Goal: Task Accomplishment & Management: Complete application form

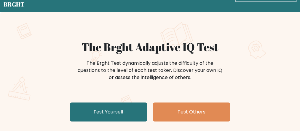
scroll to position [47, 0]
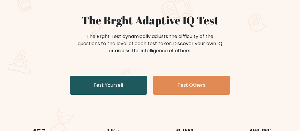
click at [105, 80] on link "Test Yourself" at bounding box center [108, 85] width 77 height 19
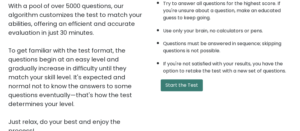
scroll to position [118, 0]
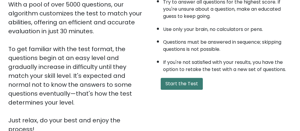
click at [195, 85] on button "Start the Test" at bounding box center [182, 84] width 42 height 12
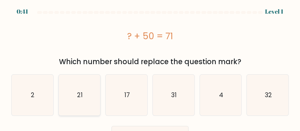
click at [80, 102] on icon "21" at bounding box center [79, 94] width 41 height 41
click at [150, 67] on input "b. 21" at bounding box center [150, 65] width 0 height 1
radio input "true"
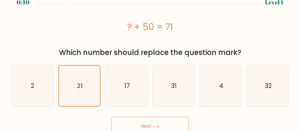
scroll to position [14, 0]
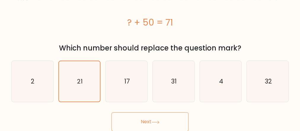
click at [159, 124] on button "Next" at bounding box center [149, 121] width 77 height 19
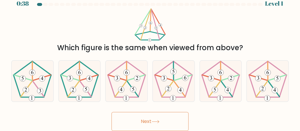
scroll to position [8, 0]
click at [76, 99] on 150 at bounding box center [79, 98] width 6 height 6
click at [150, 59] on input "b." at bounding box center [150, 58] width 0 height 1
radio input "true"
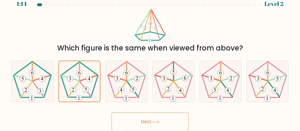
click at [166, 123] on button "Next" at bounding box center [149, 121] width 77 height 19
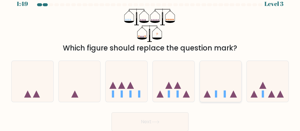
click at [226, 89] on icon at bounding box center [221, 81] width 42 height 35
click at [150, 59] on input "e." at bounding box center [150, 58] width 0 height 1
radio input "true"
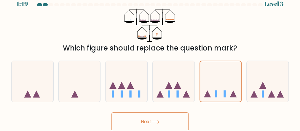
click at [150, 125] on button "Next" at bounding box center [149, 121] width 77 height 19
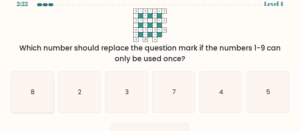
click at [30, 84] on icon "8" at bounding box center [32, 91] width 41 height 41
click at [150, 59] on input "a. 8" at bounding box center [150, 58] width 0 height 1
radio input "true"
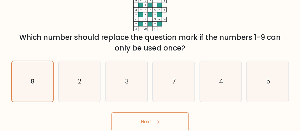
click at [155, 116] on button "Next" at bounding box center [149, 121] width 77 height 19
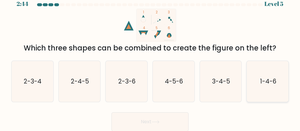
click at [273, 77] on text "1-4-6" at bounding box center [268, 81] width 16 height 9
click at [150, 59] on input "f. 1-4-6" at bounding box center [150, 58] width 0 height 1
radio input "true"
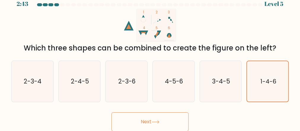
click at [148, 118] on button "Next" at bounding box center [149, 121] width 77 height 19
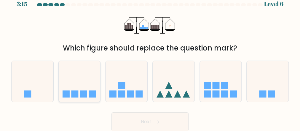
click at [86, 85] on icon at bounding box center [80, 81] width 42 height 35
click at [150, 59] on input "b." at bounding box center [150, 58] width 0 height 1
radio input "true"
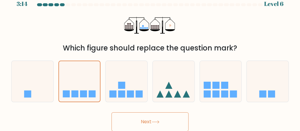
click at [143, 118] on button "Next" at bounding box center [149, 121] width 77 height 19
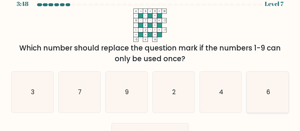
click at [258, 100] on icon "6" at bounding box center [267, 91] width 41 height 41
click at [150, 59] on input "f. 6" at bounding box center [150, 58] width 0 height 1
radio input "true"
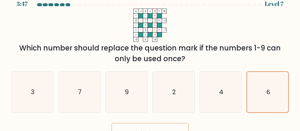
click at [181, 127] on button "Next" at bounding box center [149, 132] width 77 height 19
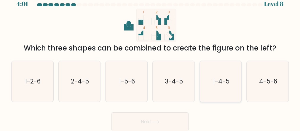
click at [230, 89] on icon "1-4-5" at bounding box center [220, 81] width 41 height 41
click at [150, 59] on input "e. 1-4-5" at bounding box center [150, 58] width 0 height 1
radio input "true"
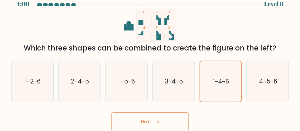
click at [148, 121] on button "Next" at bounding box center [149, 121] width 77 height 19
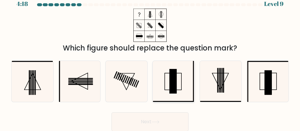
click at [188, 85] on icon at bounding box center [173, 81] width 41 height 41
click at [150, 59] on input "d." at bounding box center [150, 58] width 0 height 1
radio input "true"
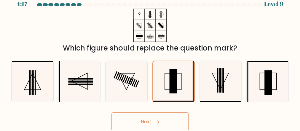
click at [152, 121] on button "Next" at bounding box center [149, 121] width 77 height 19
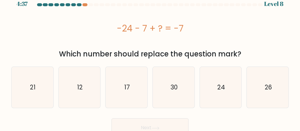
click at [241, 26] on div "-24 - 7 + ? = -7" at bounding box center [149, 28] width 277 height 13
click at [205, 81] on div "a. 21 b. 12 c." at bounding box center [150, 85] width 282 height 46
click at [217, 82] on icon "24" at bounding box center [220, 87] width 41 height 41
click at [150, 59] on input "e. 24" at bounding box center [150, 58] width 0 height 1
radio input "true"
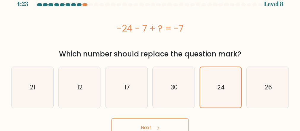
click at [153, 120] on button "Next" at bounding box center [149, 127] width 77 height 19
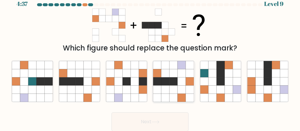
click at [170, 94] on icon at bounding box center [173, 97] width 8 height 8
click at [150, 59] on input "d." at bounding box center [150, 58] width 0 height 1
radio input "true"
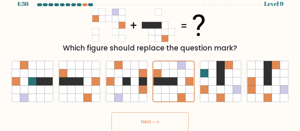
click at [129, 118] on button "Next" at bounding box center [149, 121] width 77 height 19
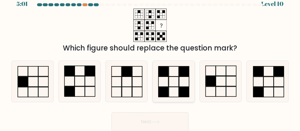
click at [182, 95] on rect at bounding box center [184, 92] width 10 height 10
click at [150, 59] on input "d." at bounding box center [150, 58] width 0 height 1
radio input "true"
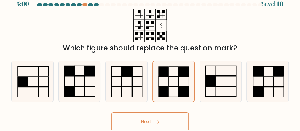
click at [162, 121] on button "Next" at bounding box center [149, 121] width 77 height 19
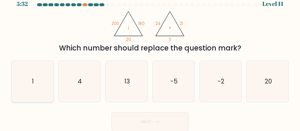
drag, startPoint x: 33, startPoint y: 83, endPoint x: 48, endPoint y: 88, distance: 15.8
click at [33, 82] on text "1" at bounding box center [33, 81] width 2 height 9
click at [150, 59] on input "a. 1" at bounding box center [150, 58] width 0 height 1
radio input "true"
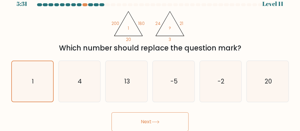
click at [139, 113] on button "Next" at bounding box center [149, 121] width 77 height 19
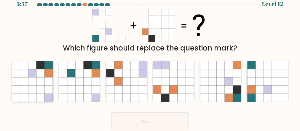
click at [45, 76] on icon at bounding box center [49, 73] width 8 height 8
click at [150, 59] on input "a." at bounding box center [150, 58] width 0 height 1
radio input "true"
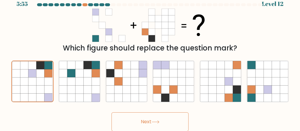
click at [165, 123] on button "Next" at bounding box center [149, 121] width 77 height 19
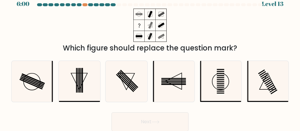
drag, startPoint x: 130, startPoint y: 129, endPoint x: 186, endPoint y: 137, distance: 56.3
click at [186, 130] on html "6:00 Level 13" at bounding box center [150, 61] width 300 height 139
click at [86, 93] on icon at bounding box center [79, 81] width 41 height 41
click at [150, 59] on input "b." at bounding box center [150, 58] width 0 height 1
radio input "true"
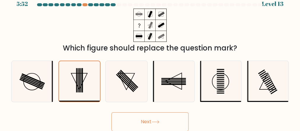
click at [159, 126] on button "Next" at bounding box center [149, 121] width 77 height 19
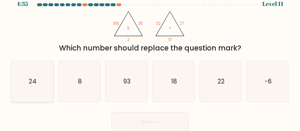
click at [41, 83] on icon "24" at bounding box center [32, 81] width 41 height 41
click at [150, 59] on input "a. 24" at bounding box center [150, 58] width 0 height 1
radio input "true"
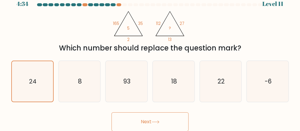
click at [136, 118] on button "Next" at bounding box center [149, 121] width 77 height 19
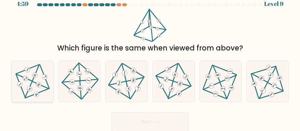
click at [31, 82] on icon at bounding box center [32, 81] width 33 height 33
click at [150, 59] on input "a." at bounding box center [150, 58] width 0 height 1
radio input "true"
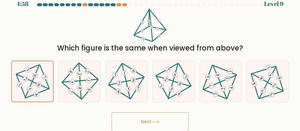
click at [139, 122] on button "Next" at bounding box center [149, 121] width 77 height 19
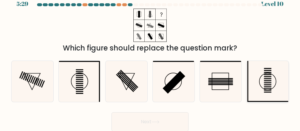
click at [261, 84] on icon at bounding box center [267, 81] width 41 height 41
click at [150, 59] on input "f." at bounding box center [150, 58] width 0 height 1
radio input "true"
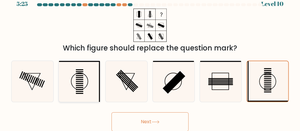
click at [82, 78] on icon at bounding box center [79, 81] width 41 height 41
click at [150, 59] on input "b." at bounding box center [150, 58] width 0 height 1
radio input "true"
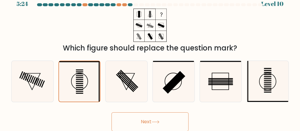
click at [145, 121] on button "Next" at bounding box center [149, 121] width 77 height 19
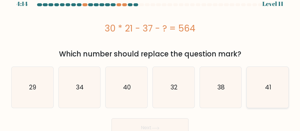
click at [275, 96] on icon "41" at bounding box center [267, 87] width 41 height 41
click at [150, 59] on input "f. 41" at bounding box center [150, 58] width 0 height 1
radio input "true"
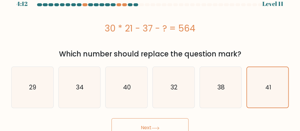
click at [180, 121] on button "Next" at bounding box center [149, 127] width 77 height 19
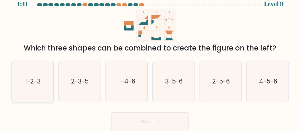
click at [34, 80] on text "1-2-3" at bounding box center [33, 81] width 16 height 9
click at [150, 59] on input "a. 1-2-3" at bounding box center [150, 58] width 0 height 1
radio input "true"
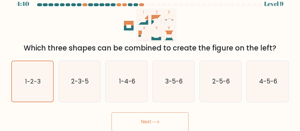
click at [133, 122] on button "Next" at bounding box center [149, 121] width 77 height 19
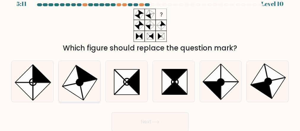
click at [77, 93] on icon at bounding box center [73, 91] width 20 height 17
click at [150, 59] on input "b." at bounding box center [150, 58] width 0 height 1
radio input "true"
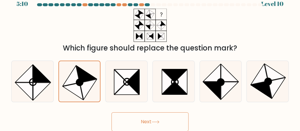
click at [161, 122] on button "Next" at bounding box center [149, 121] width 77 height 19
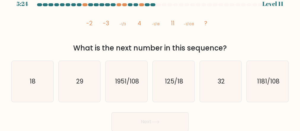
drag, startPoint x: 158, startPoint y: 28, endPoint x: 103, endPoint y: 38, distance: 56.5
click at [103, 38] on icon "image/svg+xml -2 -3 -1/3 4 -1/18 11 -1/108 ?" at bounding box center [150, 25] width 133 height 33
click at [277, 94] on icon "1181/108" at bounding box center [267, 81] width 41 height 41
click at [150, 59] on input "f. 1181/108" at bounding box center [150, 58] width 0 height 1
radio input "true"
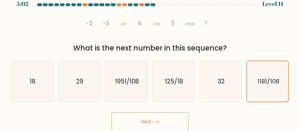
click at [181, 121] on button "Next" at bounding box center [149, 121] width 77 height 19
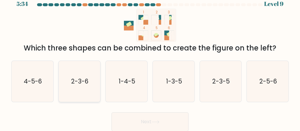
click at [73, 91] on icon "2-3-6" at bounding box center [79, 81] width 41 height 41
click at [150, 59] on input "b. 2-3-6" at bounding box center [150, 58] width 0 height 1
radio input "true"
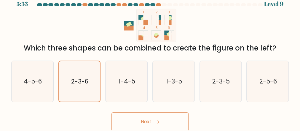
click at [139, 120] on button "Next" at bounding box center [149, 121] width 77 height 19
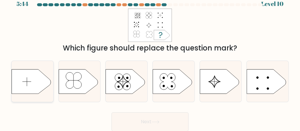
click at [22, 81] on icon at bounding box center [31, 81] width 39 height 24
click at [150, 59] on input "a." at bounding box center [150, 58] width 0 height 1
radio input "true"
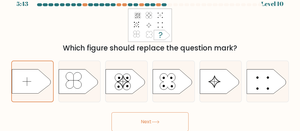
click at [144, 122] on button "Next" at bounding box center [149, 121] width 77 height 19
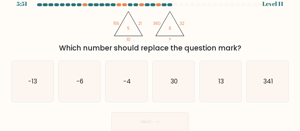
drag, startPoint x: 183, startPoint y: 27, endPoint x: 228, endPoint y: 12, distance: 47.8
click at [228, 12] on div "@import url('https://fonts.googleapis.com/css?family=Abril+Fatface:400,100,100i…" at bounding box center [150, 31] width 284 height 45
click at [222, 77] on text "13" at bounding box center [221, 81] width 6 height 9
click at [150, 59] on input "e. 13" at bounding box center [150, 58] width 0 height 1
radio input "true"
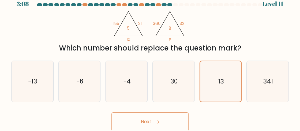
click at [131, 121] on button "Next" at bounding box center [149, 121] width 77 height 19
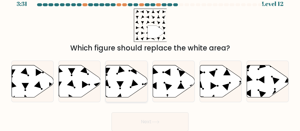
click at [138, 84] on icon at bounding box center [127, 81] width 42 height 32
click at [150, 59] on input "c." at bounding box center [150, 58] width 0 height 1
radio input "true"
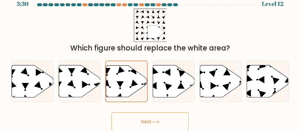
click at [166, 122] on button "Next" at bounding box center [149, 121] width 77 height 19
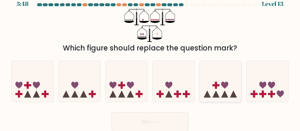
click at [232, 92] on icon at bounding box center [221, 81] width 42 height 35
click at [150, 59] on input "e." at bounding box center [150, 58] width 0 height 1
radio input "true"
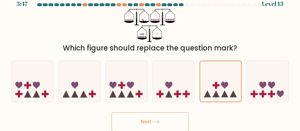
click at [150, 120] on button "Next" at bounding box center [149, 121] width 77 height 19
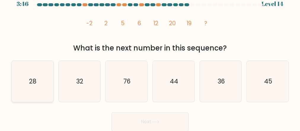
click at [35, 83] on text "28" at bounding box center [32, 81] width 7 height 9
click at [150, 59] on input "a. 28" at bounding box center [150, 58] width 0 height 1
radio input "true"
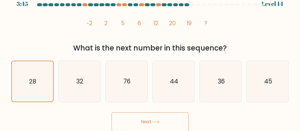
click at [136, 119] on button "Next" at bounding box center [149, 121] width 77 height 19
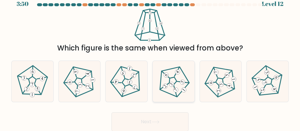
click at [178, 90] on icon at bounding box center [173, 81] width 33 height 33
click at [150, 59] on input "d." at bounding box center [150, 58] width 0 height 1
radio input "true"
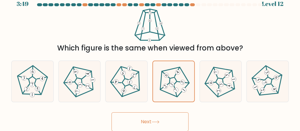
click at [146, 118] on button "Next" at bounding box center [149, 121] width 77 height 19
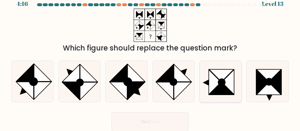
click at [222, 97] on icon at bounding box center [220, 81] width 41 height 41
click at [150, 59] on input "e." at bounding box center [150, 58] width 0 height 1
radio input "true"
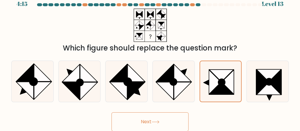
click at [157, 126] on button "Next" at bounding box center [149, 121] width 77 height 19
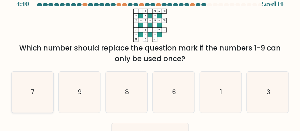
drag, startPoint x: 42, startPoint y: 87, endPoint x: 52, endPoint y: 88, distance: 10.1
click at [42, 87] on icon "7" at bounding box center [32, 91] width 41 height 41
click at [150, 59] on input "a. 7" at bounding box center [150, 58] width 0 height 1
radio input "true"
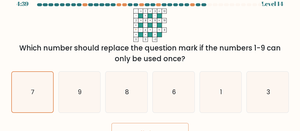
click at [146, 128] on button "Next" at bounding box center [149, 132] width 77 height 19
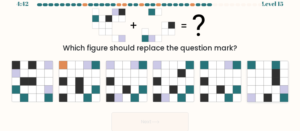
click at [278, 97] on icon at bounding box center [275, 97] width 8 height 8
click at [150, 59] on input "f." at bounding box center [150, 58] width 0 height 1
radio input "true"
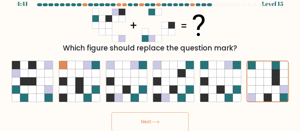
click at [158, 120] on icon at bounding box center [155, 121] width 8 height 3
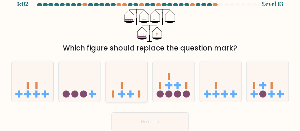
click at [122, 97] on icon at bounding box center [126, 81] width 42 height 35
click at [150, 59] on input "c." at bounding box center [150, 58] width 0 height 1
radio input "true"
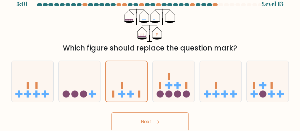
click at [126, 115] on button "Next" at bounding box center [149, 121] width 77 height 19
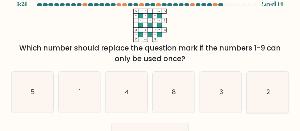
click at [267, 94] on text "2" at bounding box center [268, 91] width 4 height 9
click at [150, 59] on input "f. 2" at bounding box center [150, 58] width 0 height 1
radio input "true"
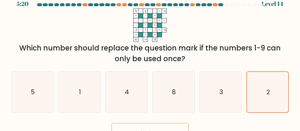
click at [181, 124] on button "Next" at bounding box center [149, 132] width 77 height 19
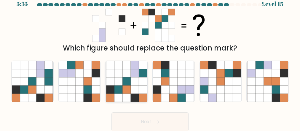
click at [132, 94] on icon at bounding box center [134, 97] width 8 height 8
click at [150, 59] on input "c." at bounding box center [150, 58] width 0 height 1
radio input "true"
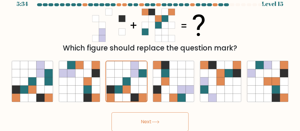
click at [159, 119] on button "Next" at bounding box center [149, 121] width 77 height 19
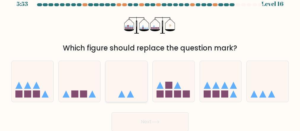
click at [137, 73] on icon at bounding box center [126, 81] width 42 height 35
click at [150, 59] on input "c." at bounding box center [150, 58] width 0 height 1
radio input "true"
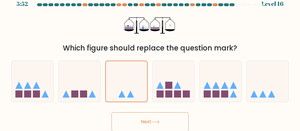
click at [148, 118] on button "Next" at bounding box center [149, 121] width 77 height 19
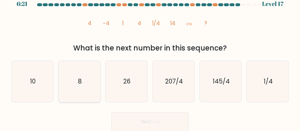
click at [70, 62] on icon "8" at bounding box center [79, 81] width 41 height 41
click at [150, 59] on input "b. 8" at bounding box center [150, 58] width 0 height 1
radio input "true"
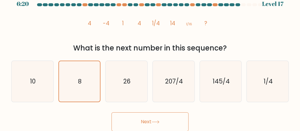
click at [150, 121] on button "Next" at bounding box center [149, 121] width 77 height 19
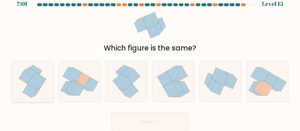
click at [39, 89] on icon at bounding box center [35, 92] width 9 height 10
click at [150, 59] on input "a." at bounding box center [150, 58] width 0 height 1
radio input "true"
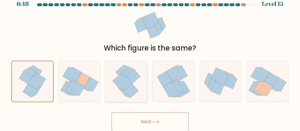
click at [139, 88] on icon at bounding box center [126, 81] width 33 height 41
click at [150, 59] on input "c." at bounding box center [150, 58] width 0 height 1
radio input "true"
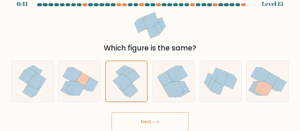
click at [153, 120] on button "Next" at bounding box center [149, 121] width 77 height 19
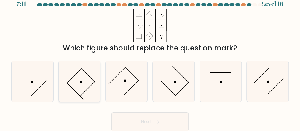
click at [81, 84] on icon at bounding box center [79, 81] width 41 height 41
click at [150, 59] on input "b." at bounding box center [150, 58] width 0 height 1
radio input "true"
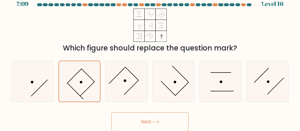
click at [150, 121] on button "Next" at bounding box center [149, 121] width 77 height 19
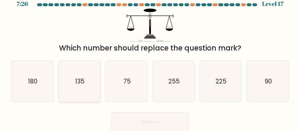
click at [71, 79] on icon "135" at bounding box center [79, 81] width 41 height 41
click at [150, 59] on input "b. 135" at bounding box center [150, 58] width 0 height 1
radio input "true"
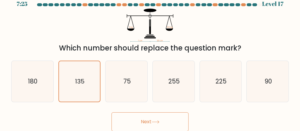
click at [136, 122] on button "Next" at bounding box center [149, 121] width 77 height 19
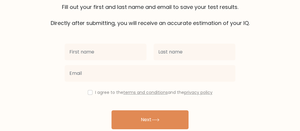
scroll to position [71, 0]
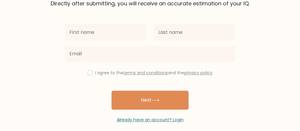
click at [90, 31] on input "text" at bounding box center [106, 32] width 82 height 17
drag, startPoint x: 103, startPoint y: 31, endPoint x: 46, endPoint y: 28, distance: 56.6
click at [46, 28] on form "The test is finished Fill out your first and last name and email to save your t…" at bounding box center [150, 33] width 300 height 180
type input "Sini"
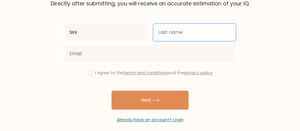
click at [194, 33] on input "text" at bounding box center [194, 32] width 82 height 17
type input "Eevis"
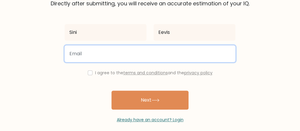
click at [130, 58] on input "email" at bounding box center [150, 53] width 171 height 17
type input "sinieevis@gmail.com"
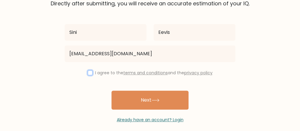
click at [89, 73] on input "checkbox" at bounding box center [90, 72] width 5 height 5
checkbox input "true"
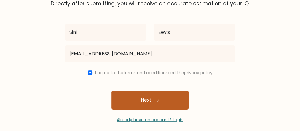
click at [144, 104] on button "Next" at bounding box center [149, 99] width 77 height 19
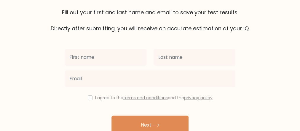
scroll to position [71, 0]
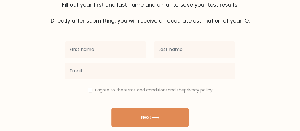
click at [95, 51] on input "text" at bounding box center [106, 49] width 82 height 17
type input "sini"
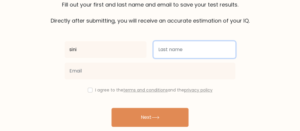
click at [180, 45] on input "text" at bounding box center [194, 49] width 82 height 17
type input "eevis"
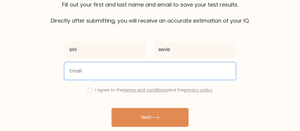
click at [94, 69] on input "email" at bounding box center [150, 71] width 171 height 17
type input "sinieevis@gmail.com"
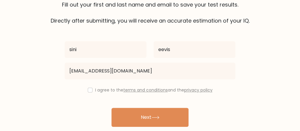
click at [91, 87] on div "I agree to the terms and conditions and the privacy policy" at bounding box center [150, 89] width 178 height 7
click at [89, 90] on input "checkbox" at bounding box center [90, 89] width 5 height 5
checkbox input "true"
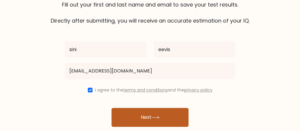
click at [159, 116] on icon at bounding box center [155, 117] width 7 height 3
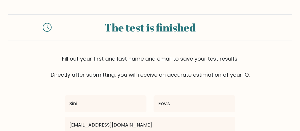
scroll to position [54, 0]
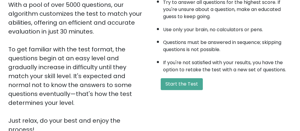
scroll to position [118, 0]
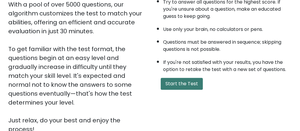
click at [178, 79] on button "Start the Test" at bounding box center [182, 84] width 42 height 12
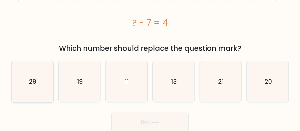
scroll to position [14, 0]
click at [111, 82] on icon "11" at bounding box center [126, 81] width 41 height 41
click at [150, 53] on input "c. 11" at bounding box center [150, 52] width 0 height 1
radio input "true"
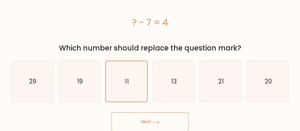
click at [132, 118] on button "Next" at bounding box center [149, 121] width 77 height 19
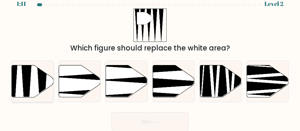
click at [27, 87] on icon at bounding box center [26, 98] width 11 height 83
click at [150, 59] on input "a." at bounding box center [150, 58] width 0 height 1
radio input "true"
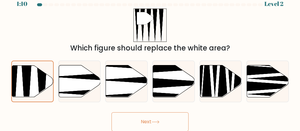
click at [145, 120] on button "Next" at bounding box center [149, 121] width 77 height 19
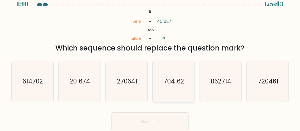
click at [181, 87] on icon "704162" at bounding box center [173, 81] width 41 height 41
click at [150, 59] on input "d. 704162" at bounding box center [150, 58] width 0 height 1
radio input "true"
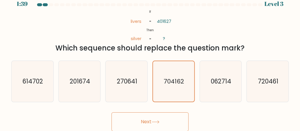
click at [158, 119] on button "Next" at bounding box center [149, 121] width 77 height 19
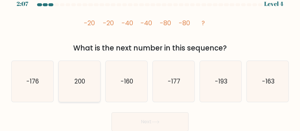
click at [75, 87] on icon "200" at bounding box center [79, 81] width 41 height 41
click at [150, 59] on input "b. 200" at bounding box center [150, 58] width 0 height 1
radio input "true"
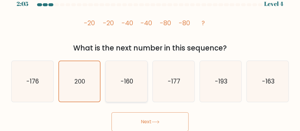
click at [125, 85] on text "-160" at bounding box center [127, 81] width 12 height 9
click at [150, 59] on input "c. -160" at bounding box center [150, 58] width 0 height 1
radio input "true"
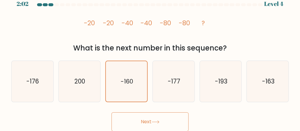
click at [146, 121] on button "Next" at bounding box center [149, 121] width 77 height 19
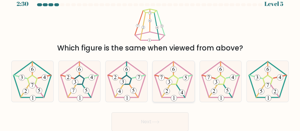
click at [169, 89] on 537 at bounding box center [167, 91] width 6 height 6
click at [150, 59] on input "d." at bounding box center [150, 58] width 0 height 1
radio input "true"
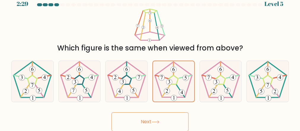
click at [162, 120] on button "Next" at bounding box center [149, 121] width 77 height 19
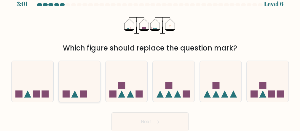
click at [75, 92] on icon at bounding box center [74, 93] width 7 height 7
click at [150, 59] on input "b." at bounding box center [150, 58] width 0 height 1
radio input "true"
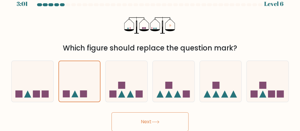
click at [128, 117] on button "Next" at bounding box center [149, 121] width 77 height 19
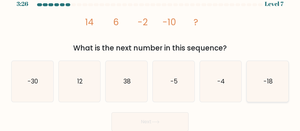
click at [262, 80] on icon "-18" at bounding box center [267, 81] width 41 height 41
click at [150, 59] on input "f. -18" at bounding box center [150, 58] width 0 height 1
radio input "true"
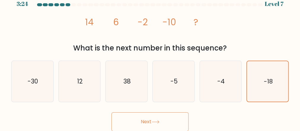
click at [179, 114] on button "Next" at bounding box center [149, 121] width 77 height 19
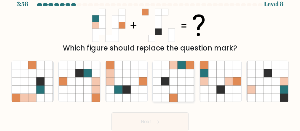
click at [181, 83] on icon at bounding box center [181, 81] width 8 height 8
click at [150, 59] on input "d." at bounding box center [150, 58] width 0 height 1
radio input "true"
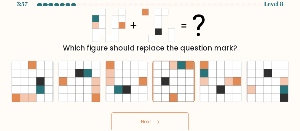
click at [156, 117] on button "Next" at bounding box center [149, 121] width 77 height 19
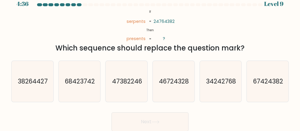
drag, startPoint x: 130, startPoint y: 33, endPoint x: 151, endPoint y: 38, distance: 22.2
click at [131, 33] on icon "@import url('https://fonts.googleapis.com/css?family=Abril+Fatface:400,100,100i…" at bounding box center [150, 25] width 54 height 33
click at [210, 35] on div "@import url('https://fonts.googleapis.com/css?family=Abril+Fatface:400,100,100i…" at bounding box center [150, 31] width 284 height 45
click at [253, 97] on icon "67424382" at bounding box center [267, 81] width 41 height 41
click at [150, 59] on input "f. 67424382" at bounding box center [150, 58] width 0 height 1
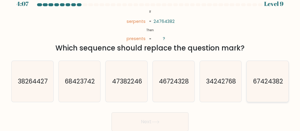
radio input "true"
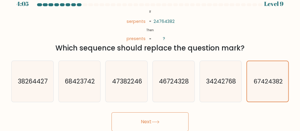
click at [137, 120] on button "Next" at bounding box center [149, 121] width 77 height 19
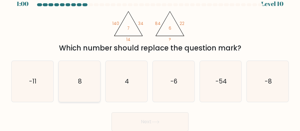
drag, startPoint x: 84, startPoint y: 73, endPoint x: 75, endPoint y: 82, distance: 12.2
click at [76, 82] on icon "8" at bounding box center [79, 81] width 41 height 41
click at [150, 59] on input "b. 8" at bounding box center [150, 58] width 0 height 1
radio input "true"
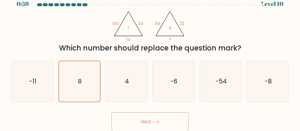
click at [140, 122] on button "Next" at bounding box center [149, 121] width 77 height 19
click at [126, 121] on button "Next" at bounding box center [149, 121] width 77 height 19
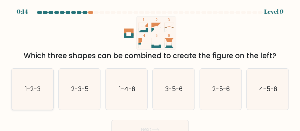
click at [48, 90] on icon "1-2-3" at bounding box center [32, 88] width 41 height 41
click at [150, 67] on input "a. 1-2-3" at bounding box center [150, 65] width 0 height 1
radio input "true"
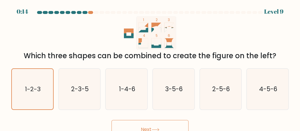
click at [159, 123] on button "Next" at bounding box center [149, 129] width 77 height 19
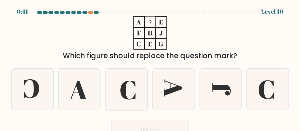
click at [142, 95] on icon at bounding box center [126, 88] width 41 height 41
click at [150, 67] on input "c." at bounding box center [150, 65] width 0 height 1
radio input "true"
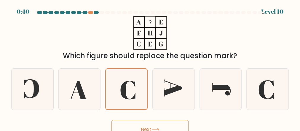
click at [142, 123] on button "Next" at bounding box center [149, 129] width 77 height 19
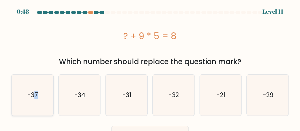
click at [30, 100] on icon "-37" at bounding box center [32, 94] width 41 height 41
click at [29, 97] on text "-37" at bounding box center [33, 94] width 10 height 9
click at [150, 67] on input "a. -37" at bounding box center [150, 65] width 0 height 1
radio input "true"
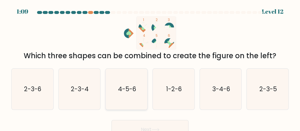
click at [140, 99] on icon "4-5-6" at bounding box center [126, 88] width 41 height 41
click at [150, 67] on input "c. 4-5-6" at bounding box center [150, 65] width 0 height 1
radio input "true"
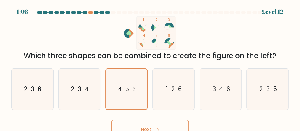
scroll to position [8, 0]
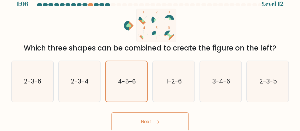
click at [169, 123] on button "Next" at bounding box center [149, 121] width 77 height 19
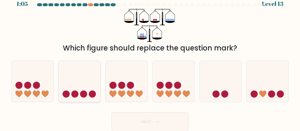
click at [94, 94] on circle at bounding box center [92, 93] width 7 height 7
click at [150, 59] on input "b." at bounding box center [150, 58] width 0 height 1
radio input "true"
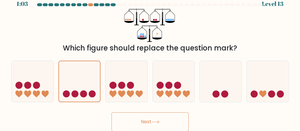
click at [146, 124] on button "Next" at bounding box center [149, 121] width 77 height 19
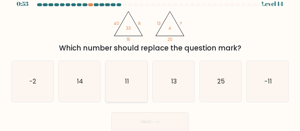
click at [116, 80] on icon "11" at bounding box center [126, 81] width 41 height 41
click at [150, 59] on input "c. 11" at bounding box center [150, 58] width 0 height 1
radio input "true"
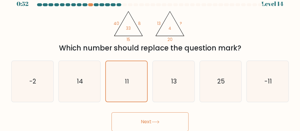
click at [133, 122] on button "Next" at bounding box center [149, 121] width 77 height 19
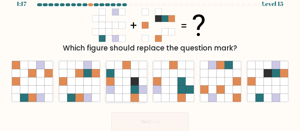
click at [122, 92] on icon at bounding box center [126, 89] width 8 height 8
click at [150, 59] on input "c." at bounding box center [150, 58] width 0 height 1
radio input "true"
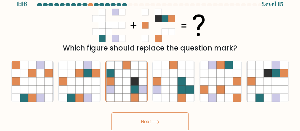
click at [136, 124] on button "Next" at bounding box center [149, 121] width 77 height 19
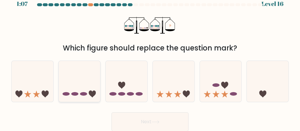
click at [83, 86] on icon at bounding box center [80, 81] width 42 height 35
click at [150, 59] on input "b." at bounding box center [150, 58] width 0 height 1
radio input "true"
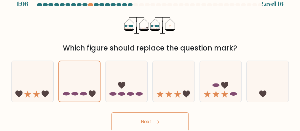
click at [147, 122] on button "Next" at bounding box center [149, 121] width 77 height 19
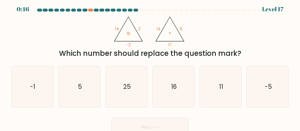
scroll to position [0, 0]
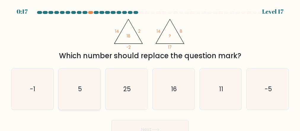
click at [76, 91] on icon "5" at bounding box center [79, 88] width 41 height 41
click at [150, 67] on input "b. 5" at bounding box center [150, 65] width 0 height 1
radio input "true"
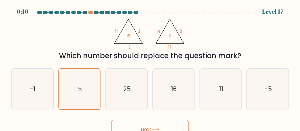
click at [144, 126] on button "Next" at bounding box center [149, 129] width 77 height 19
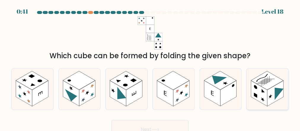
click at [274, 95] on rect at bounding box center [275, 93] width 16 height 25
click at [150, 67] on input "f." at bounding box center [150, 65] width 0 height 1
radio input "true"
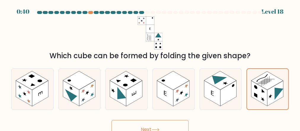
click at [143, 125] on button "Next" at bounding box center [149, 129] width 77 height 19
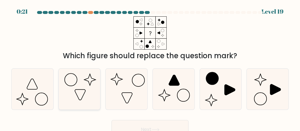
click at [93, 95] on icon at bounding box center [79, 88] width 41 height 41
click at [150, 67] on input "b." at bounding box center [150, 65] width 0 height 1
radio input "true"
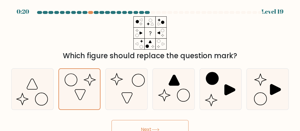
click at [141, 127] on button "Next" at bounding box center [149, 129] width 77 height 19
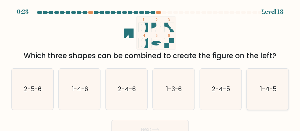
click at [259, 97] on icon "1-4-5" at bounding box center [267, 88] width 41 height 41
click at [150, 67] on input "f. 1-4-5" at bounding box center [150, 65] width 0 height 1
radio input "true"
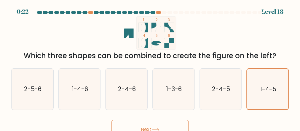
click at [158, 124] on button "Next" at bounding box center [149, 129] width 77 height 19
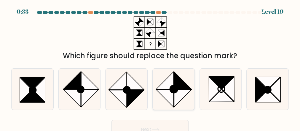
click at [181, 90] on icon at bounding box center [182, 97] width 17 height 17
click at [150, 67] on input "d." at bounding box center [150, 65] width 0 height 1
radio input "true"
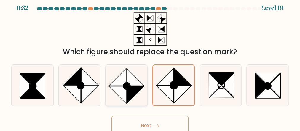
scroll to position [8, 0]
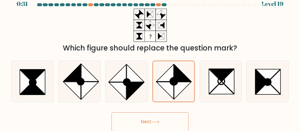
click at [142, 120] on button "Next" at bounding box center [149, 121] width 77 height 19
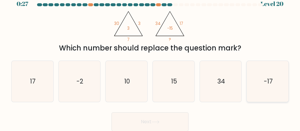
click at [254, 84] on icon "-17" at bounding box center [267, 81] width 41 height 41
click at [150, 59] on input "f. -17" at bounding box center [150, 58] width 0 height 1
radio input "true"
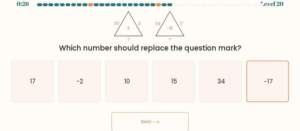
click at [135, 124] on button "Next" at bounding box center [149, 121] width 77 height 19
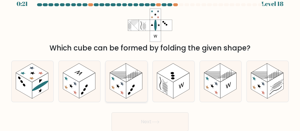
click at [139, 95] on icon at bounding box center [126, 81] width 42 height 41
click at [150, 59] on input "c." at bounding box center [150, 58] width 0 height 1
radio input "true"
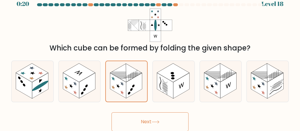
click at [149, 123] on button "Next" at bounding box center [149, 121] width 77 height 19
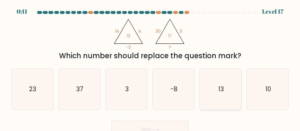
click at [224, 90] on icon "13" at bounding box center [220, 88] width 41 height 41
click at [150, 67] on input "e. 13" at bounding box center [150, 65] width 0 height 1
radio input "true"
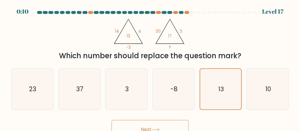
click at [160, 127] on button "Next" at bounding box center [149, 129] width 77 height 19
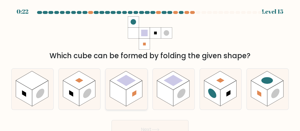
click at [134, 105] on icon at bounding box center [126, 88] width 42 height 41
click at [150, 67] on input "c." at bounding box center [150, 65] width 0 height 1
radio input "true"
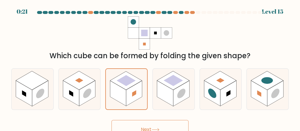
click at [138, 126] on button "Next" at bounding box center [149, 129] width 77 height 19
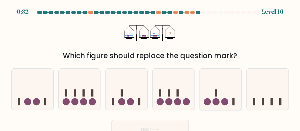
click at [214, 101] on circle at bounding box center [215, 101] width 7 height 7
click at [150, 67] on input "e." at bounding box center [150, 65] width 0 height 1
radio input "true"
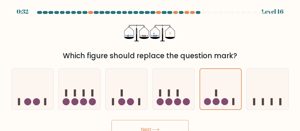
click at [131, 129] on button "Next" at bounding box center [149, 129] width 77 height 19
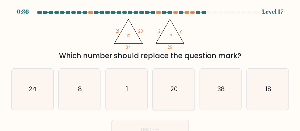
click at [176, 88] on text "20" at bounding box center [173, 88] width 7 height 9
click at [150, 67] on input "d. 20" at bounding box center [150, 65] width 0 height 1
radio input "true"
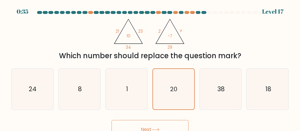
click at [152, 127] on button "Next" at bounding box center [149, 129] width 77 height 19
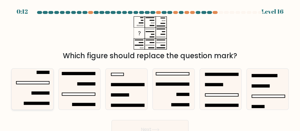
click at [25, 90] on icon at bounding box center [32, 88] width 41 height 41
click at [150, 67] on input "a." at bounding box center [150, 65] width 0 height 1
radio input "true"
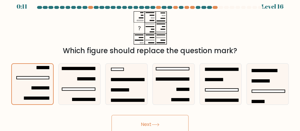
scroll to position [8, 0]
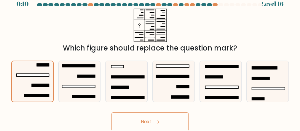
click at [161, 117] on button "Next" at bounding box center [149, 121] width 77 height 19
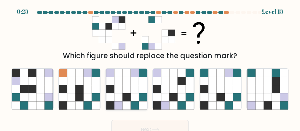
click at [128, 105] on icon at bounding box center [126, 105] width 8 height 8
click at [150, 67] on input "c." at bounding box center [150, 65] width 0 height 1
radio input "true"
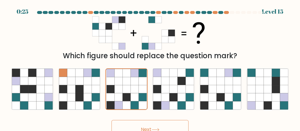
click at [139, 124] on button "Next" at bounding box center [149, 129] width 77 height 19
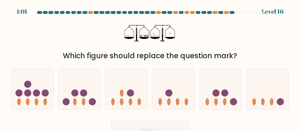
click at [143, 37] on icon at bounding box center [144, 38] width 10 height 2
click at [225, 106] on div at bounding box center [220, 88] width 42 height 41
click at [150, 67] on input "e." at bounding box center [150, 65] width 0 height 1
radio input "true"
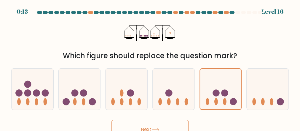
click at [148, 124] on button "Next" at bounding box center [149, 129] width 77 height 19
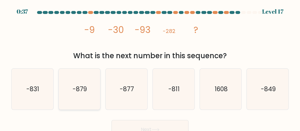
click at [88, 108] on icon "-879" at bounding box center [79, 88] width 41 height 41
click at [150, 67] on input "b. -879" at bounding box center [150, 65] width 0 height 1
radio input "true"
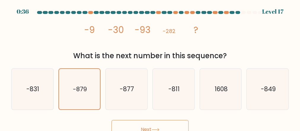
click at [144, 126] on button "Next" at bounding box center [149, 129] width 77 height 19
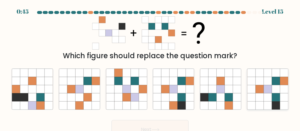
click at [265, 104] on icon at bounding box center [267, 105] width 8 height 8
click at [150, 67] on input "f." at bounding box center [150, 65] width 0 height 1
radio input "true"
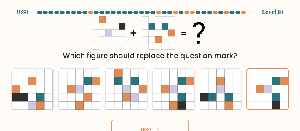
click at [164, 102] on icon at bounding box center [165, 105] width 8 height 8
click at [150, 67] on input "d." at bounding box center [150, 65] width 0 height 1
radio input "true"
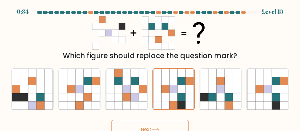
click at [150, 125] on button "Next" at bounding box center [149, 129] width 77 height 19
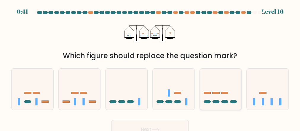
click at [212, 100] on icon at bounding box center [221, 89] width 42 height 35
click at [150, 67] on input "e." at bounding box center [150, 65] width 0 height 1
radio input "true"
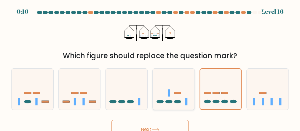
click at [166, 90] on icon at bounding box center [174, 89] width 42 height 35
click at [150, 67] on input "d." at bounding box center [150, 65] width 0 height 1
radio input "true"
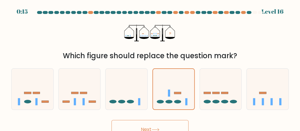
click at [158, 126] on button "Next" at bounding box center [149, 129] width 77 height 19
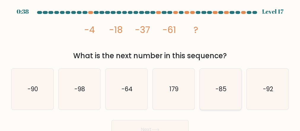
click at [210, 102] on icon "-85" at bounding box center [220, 88] width 41 height 41
click at [150, 67] on input "e. -85" at bounding box center [150, 65] width 0 height 1
radio input "true"
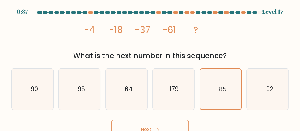
click at [162, 126] on button "Next" at bounding box center [149, 129] width 77 height 19
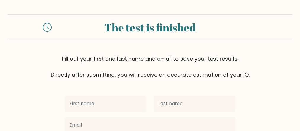
click at [98, 100] on input "text" at bounding box center [106, 103] width 82 height 17
type input "Sini"
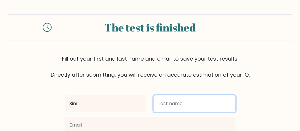
click at [185, 107] on input "text" at bounding box center [194, 103] width 82 height 17
type input "Eevis"
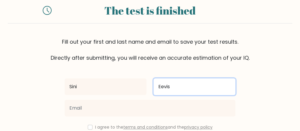
scroll to position [47, 0]
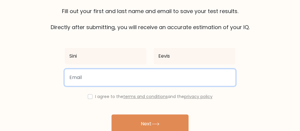
click at [136, 77] on input "email" at bounding box center [150, 77] width 171 height 17
type input "[EMAIL_ADDRESS][DOMAIN_NAME]"
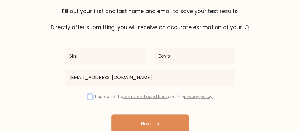
click at [88, 98] on input "checkbox" at bounding box center [90, 96] width 5 height 5
checkbox input "true"
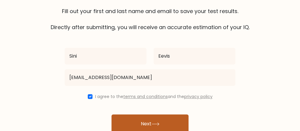
click at [153, 124] on icon at bounding box center [155, 123] width 8 height 3
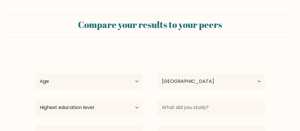
select select "FI"
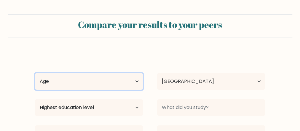
click at [138, 80] on select "Age Under [DEMOGRAPHIC_DATA] [DEMOGRAPHIC_DATA] [DEMOGRAPHIC_DATA] [DEMOGRAPHIC…" at bounding box center [89, 81] width 108 height 17
select select "55_64"
click at [35, 73] on select "Age Under [DEMOGRAPHIC_DATA] [DEMOGRAPHIC_DATA] [DEMOGRAPHIC_DATA] [DEMOGRAPHIC…" at bounding box center [89, 81] width 108 height 17
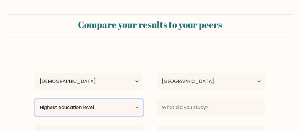
click at [134, 104] on select "Highest education level No schooling Primary Lower Secondary Upper Secondary Oc…" at bounding box center [89, 107] width 108 height 17
select select "masters_degree"
click at [35, 99] on select "Highest education level No schooling Primary Lower Secondary Upper Secondary Oc…" at bounding box center [89, 107] width 108 height 17
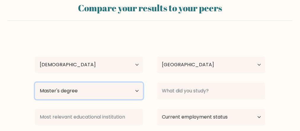
scroll to position [24, 0]
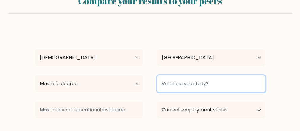
click at [251, 85] on input at bounding box center [211, 83] width 108 height 17
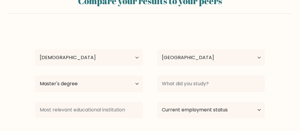
click at [143, 105] on div at bounding box center [89, 109] width 122 height 21
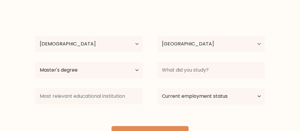
scroll to position [47, 0]
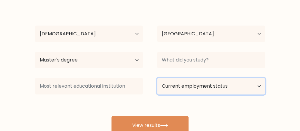
click at [260, 86] on select "Current employment status Employed Student Retired Other / prefer not to answer" at bounding box center [211, 86] width 108 height 17
select select "other"
click at [157, 78] on select "Current employment status Employed Student Retired Other / prefer not to answer" at bounding box center [211, 86] width 108 height 17
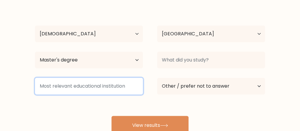
click at [124, 86] on input at bounding box center [89, 86] width 108 height 17
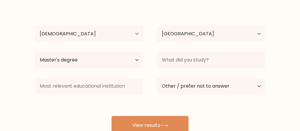
click at [163, 104] on div "Sini Eevis Age Under [DEMOGRAPHIC_DATA] [DEMOGRAPHIC_DATA] [DEMOGRAPHIC_DATA] […" at bounding box center [149, 69] width 237 height 130
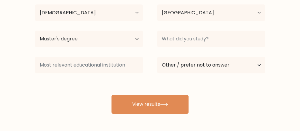
scroll to position [94, 0]
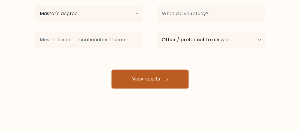
click at [167, 80] on button "View results" at bounding box center [149, 78] width 77 height 19
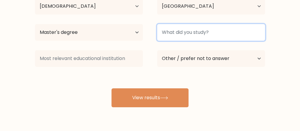
scroll to position [46, 0]
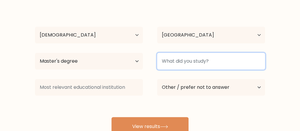
click at [228, 62] on input at bounding box center [211, 61] width 108 height 17
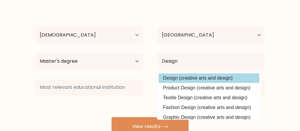
click at [188, 78] on option "Design (creative arts and design)" at bounding box center [208, 77] width 101 height 9
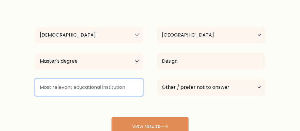
click at [105, 83] on input at bounding box center [89, 87] width 108 height 17
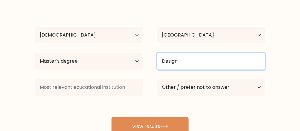
click at [229, 58] on input "Design" at bounding box center [211, 61] width 108 height 17
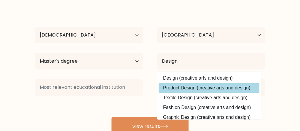
click at [226, 85] on option "Product Design (creative arts and design)" at bounding box center [208, 87] width 101 height 9
type input "Product Design"
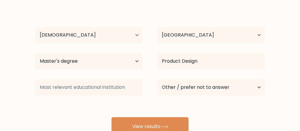
click at [65, 70] on div "Highest education level No schooling Primary Lower Secondary Upper Secondary Oc…" at bounding box center [89, 60] width 122 height 21
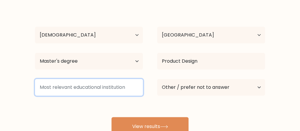
click at [57, 85] on input at bounding box center [89, 87] width 108 height 17
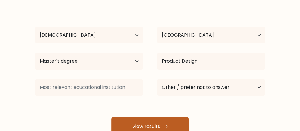
click at [136, 120] on button "View results" at bounding box center [149, 126] width 77 height 19
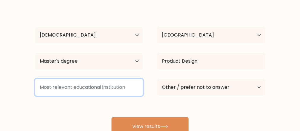
click at [71, 85] on input at bounding box center [89, 87] width 108 height 17
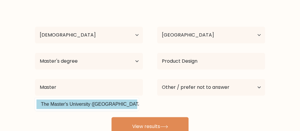
click at [81, 105] on option "The Master's University ([GEOGRAPHIC_DATA])" at bounding box center [86, 103] width 101 height 9
type input "The Master's University"
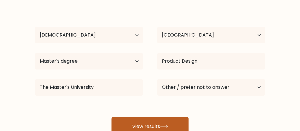
click at [151, 126] on button "View results" at bounding box center [149, 126] width 77 height 19
